Goal: Transaction & Acquisition: Obtain resource

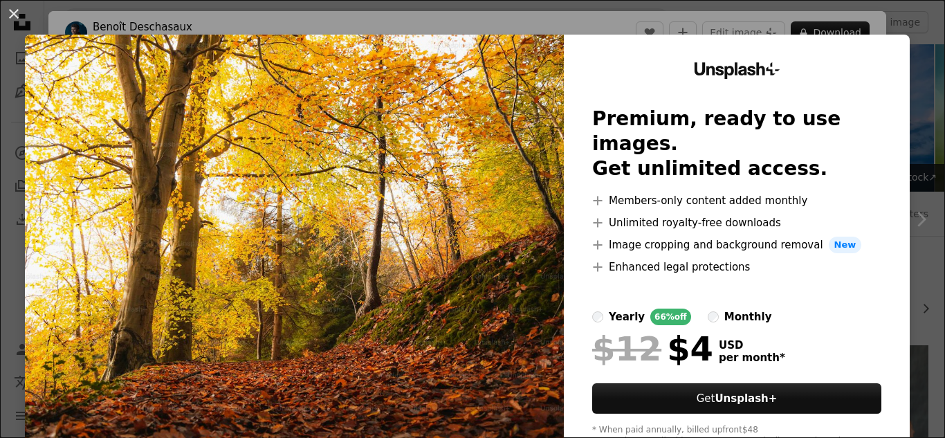
scroll to position [346, 0]
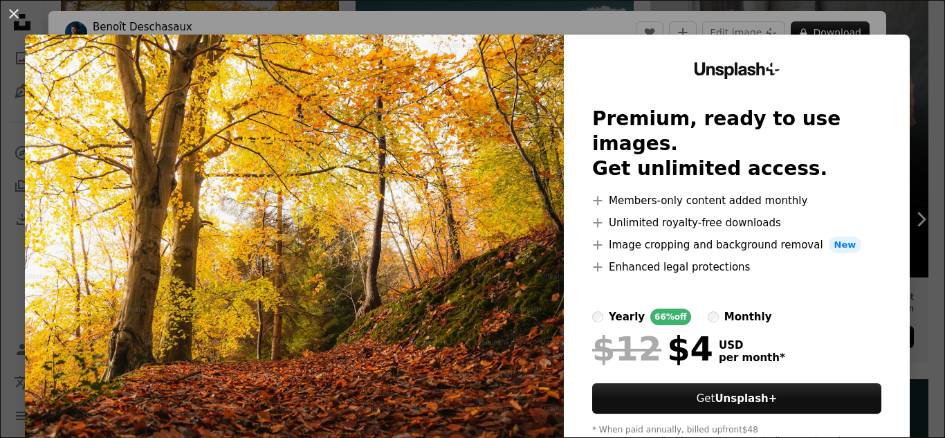
click at [519, 256] on img at bounding box center [294, 255] width 539 height 440
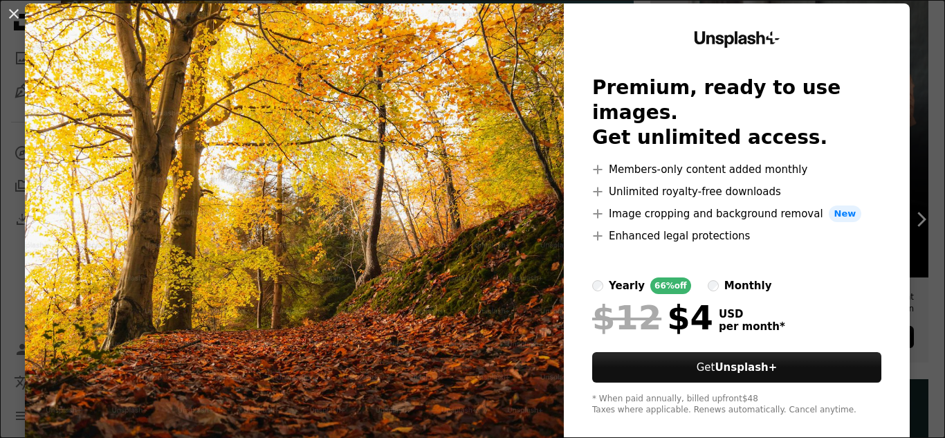
scroll to position [48, 0]
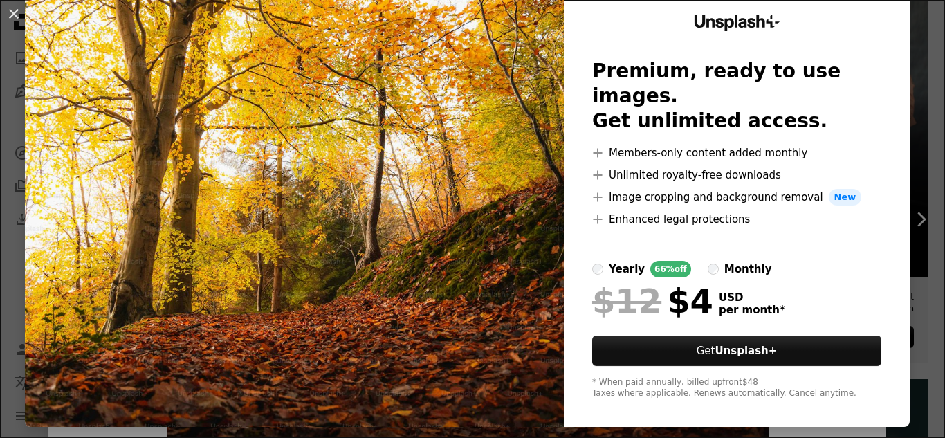
click at [519, 264] on img at bounding box center [294, 207] width 539 height 440
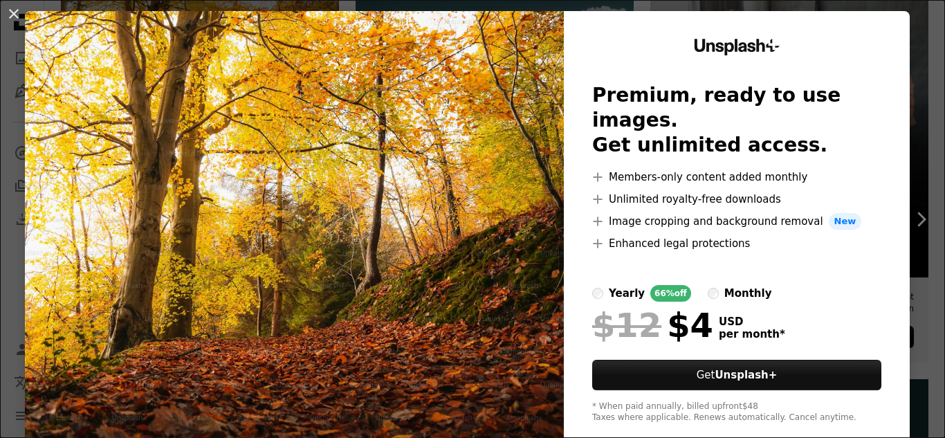
scroll to position [0, 0]
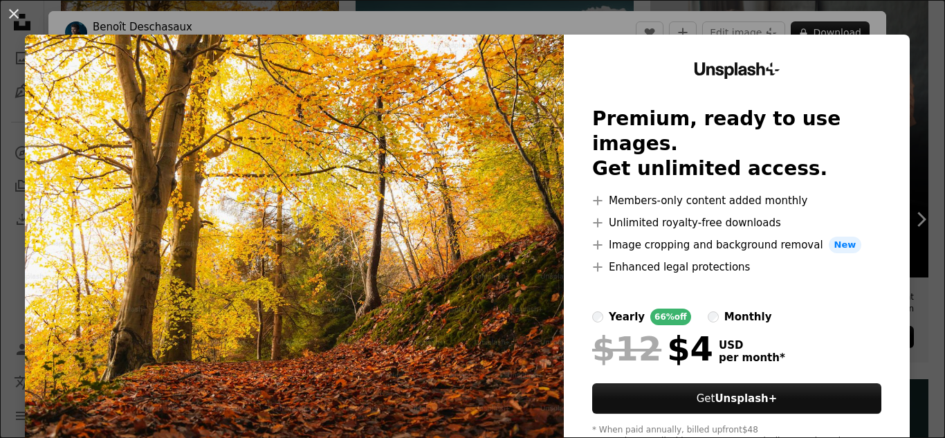
click at [435, 210] on img at bounding box center [294, 255] width 539 height 440
click at [433, 210] on img at bounding box center [294, 255] width 539 height 440
click at [578, 21] on div "An X shape Unsplash+ Premium, ready to use images. Get unlimited access. A plus…" at bounding box center [472, 219] width 945 height 438
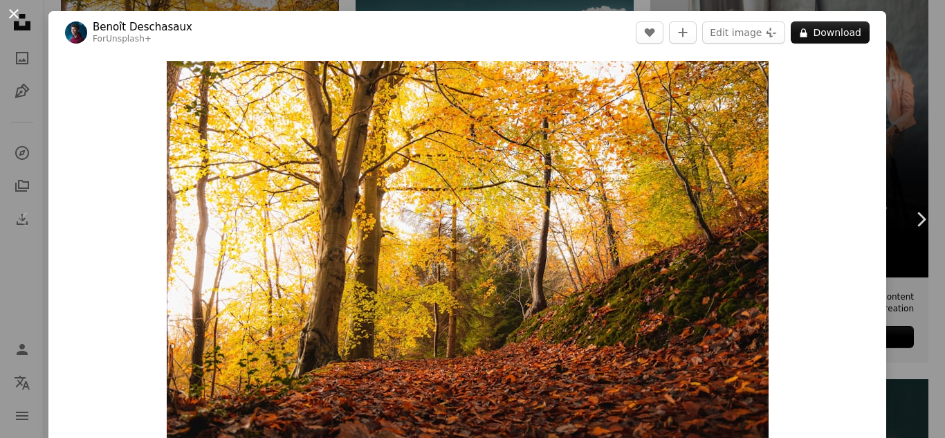
click at [15, 13] on button "An X shape" at bounding box center [14, 14] width 17 height 17
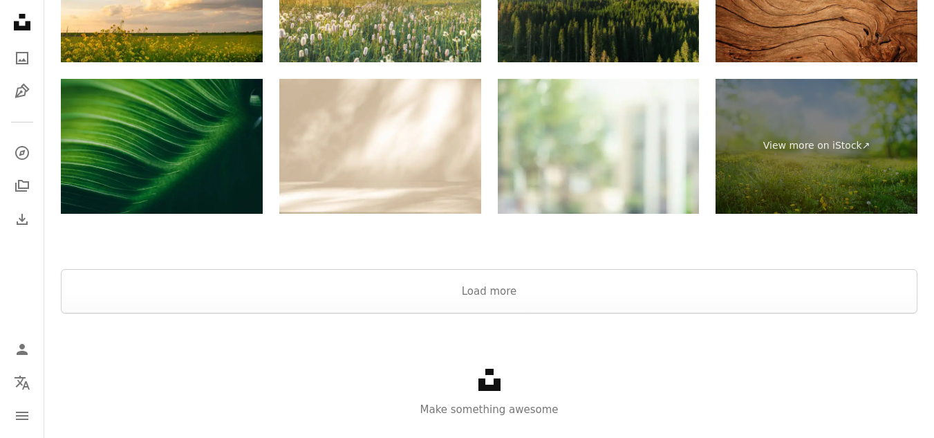
scroll to position [2922, 0]
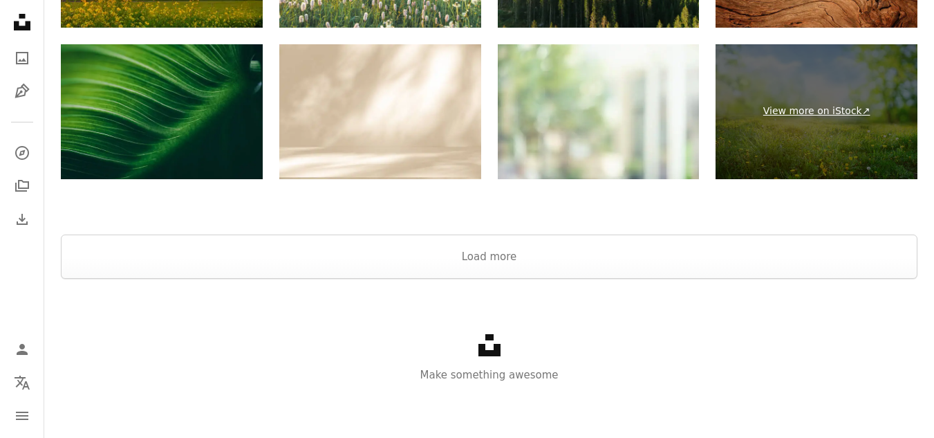
click at [793, 108] on link "View more on iStock ↗" at bounding box center [817, 111] width 202 height 135
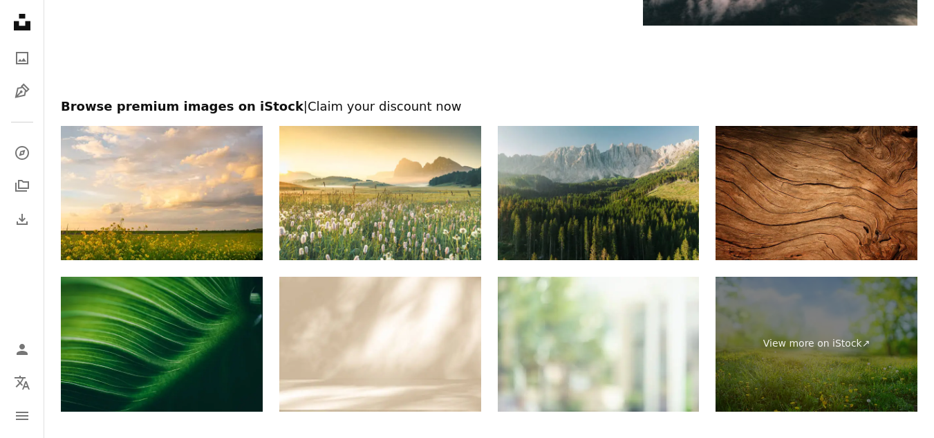
scroll to position [2368, 0]
